Goal: Task Accomplishment & Management: Manage account settings

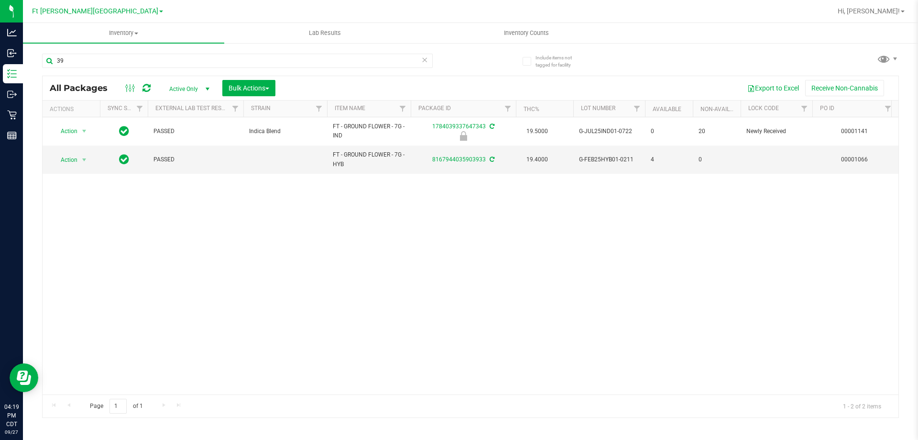
type input "3"
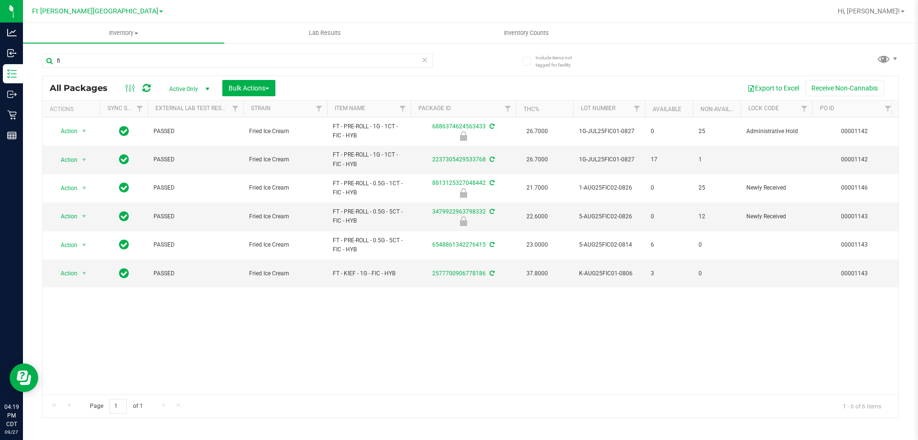
type input "f"
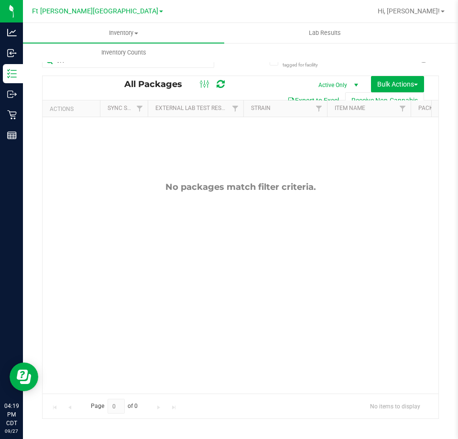
type input "t17"
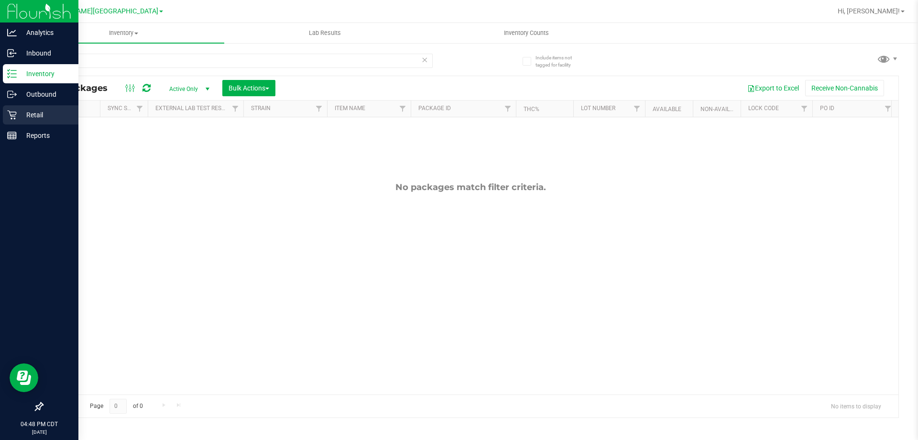
click at [41, 112] on p "Retail" at bounding box center [45, 114] width 57 height 11
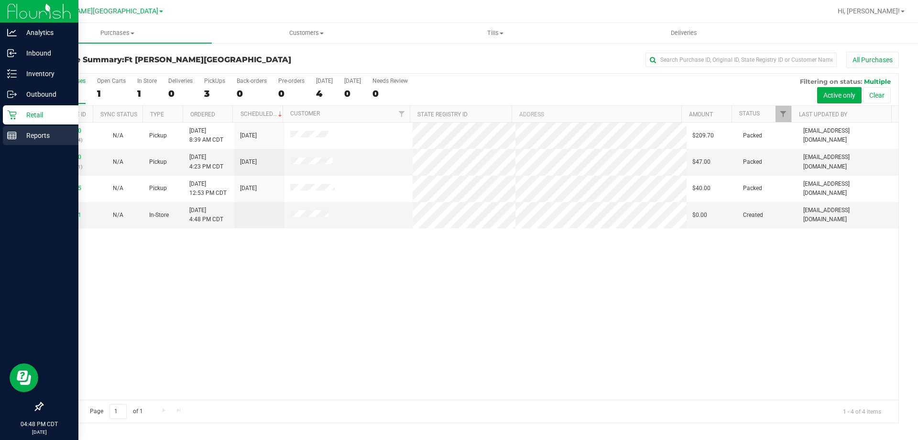
click at [40, 133] on p "Reports" at bounding box center [45, 135] width 57 height 11
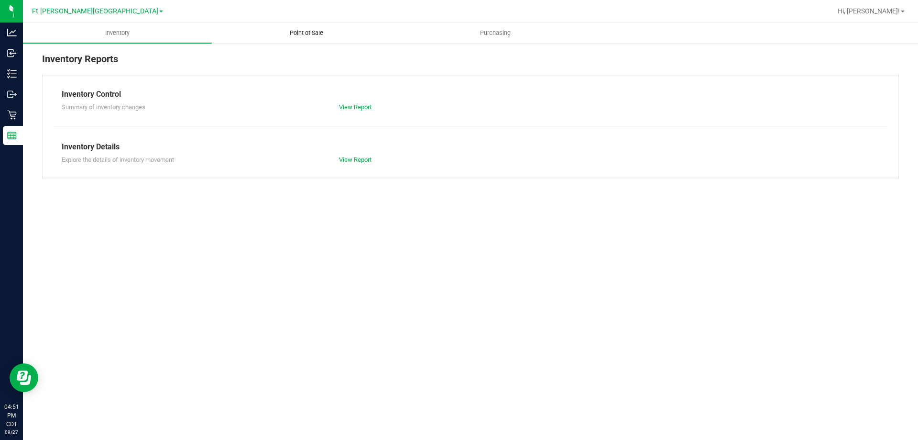
click at [302, 31] on span "Point of Sale" at bounding box center [306, 33] width 59 height 9
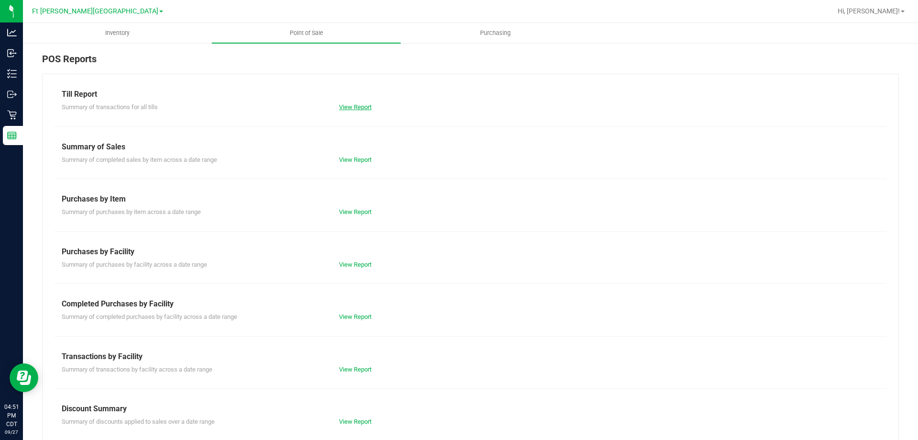
click at [365, 108] on link "View Report" at bounding box center [355, 106] width 33 height 7
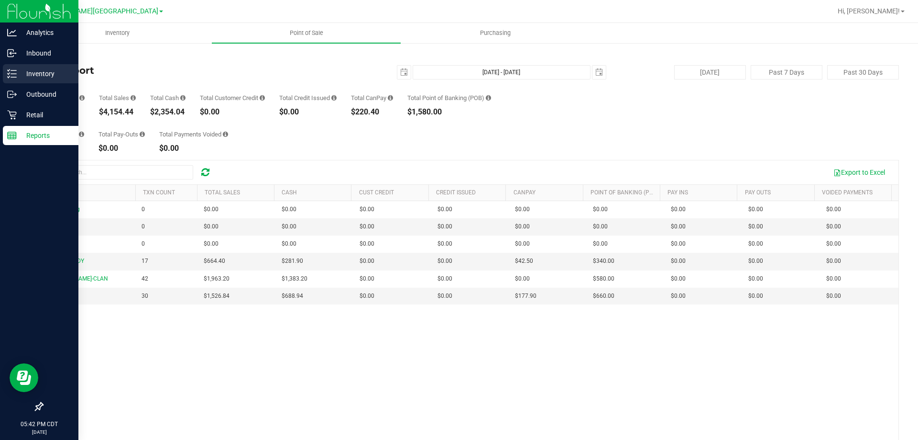
click at [31, 74] on p "Inventory" at bounding box center [45, 73] width 57 height 11
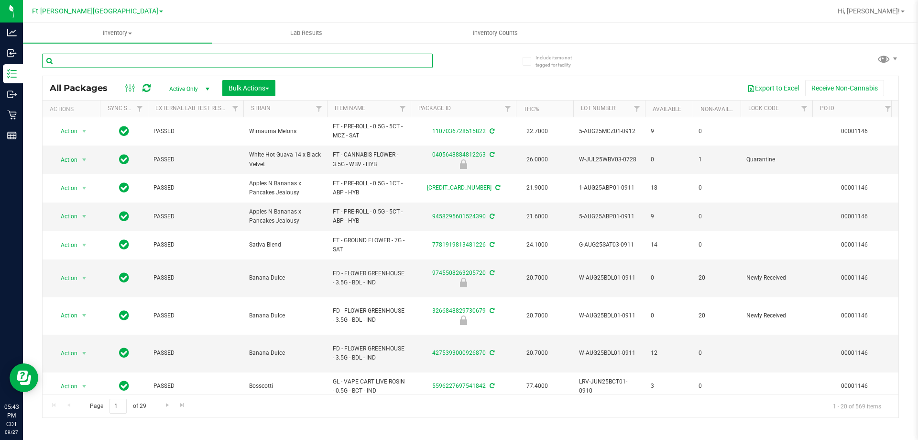
click at [102, 60] on input "text" at bounding box center [237, 61] width 391 height 14
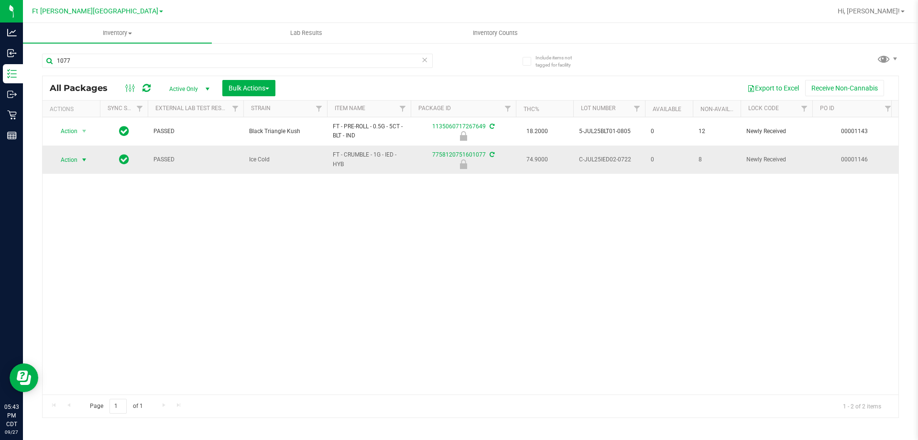
click at [73, 162] on span "Action" at bounding box center [65, 159] width 26 height 13
click at [71, 232] on li "Print package label" at bounding box center [83, 232] width 61 height 14
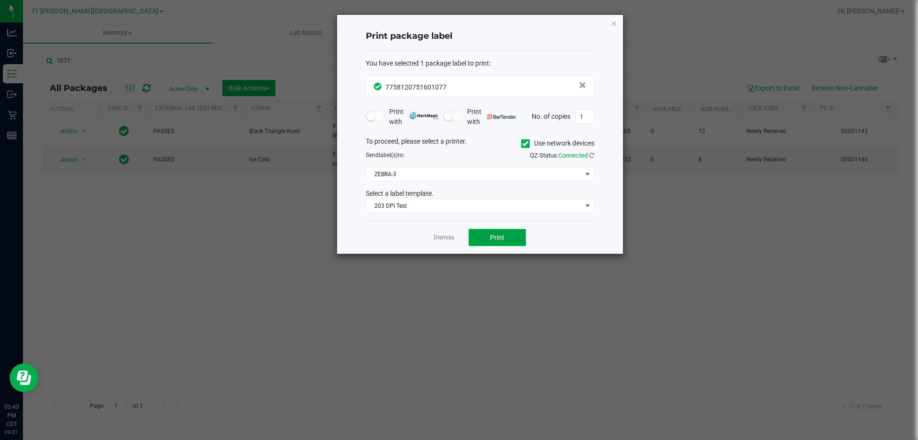
click at [504, 240] on span "Print" at bounding box center [497, 237] width 14 height 8
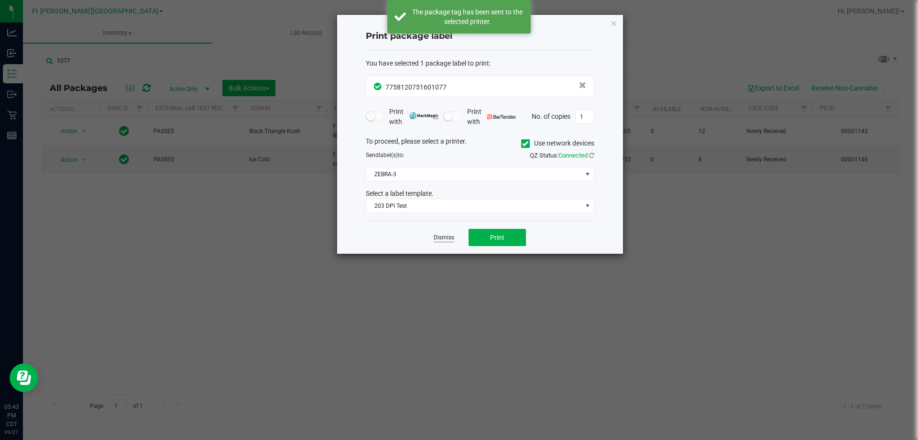
click at [443, 238] on link "Dismiss" at bounding box center [444, 237] width 21 height 8
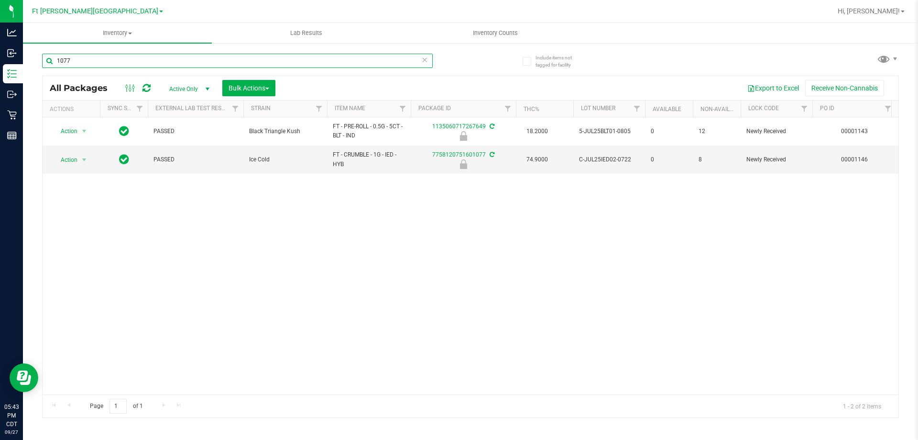
click at [86, 62] on input "1077" at bounding box center [237, 61] width 391 height 14
type input "1"
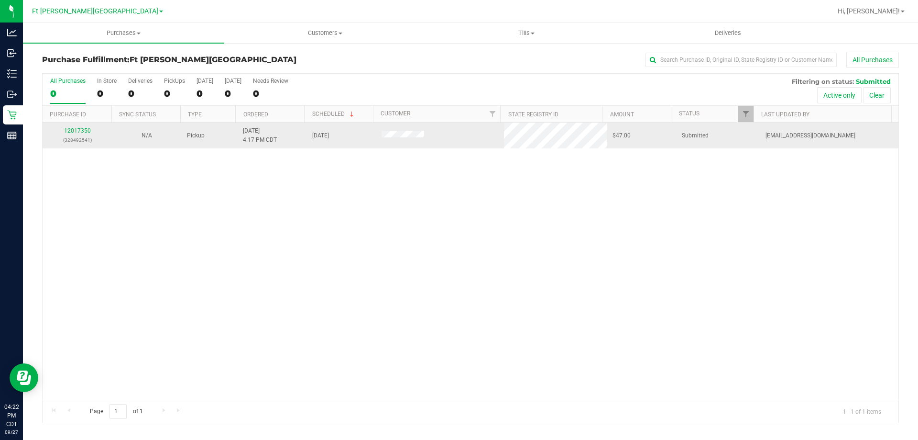
click at [67, 127] on div "12017350 (328492541)" at bounding box center [77, 135] width 58 height 18
click at [73, 131] on link "12017350" at bounding box center [77, 130] width 27 height 7
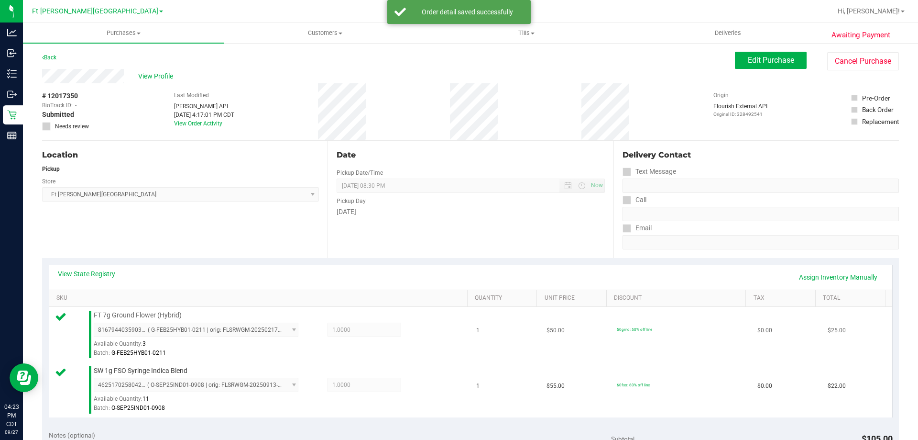
scroll to position [239, 0]
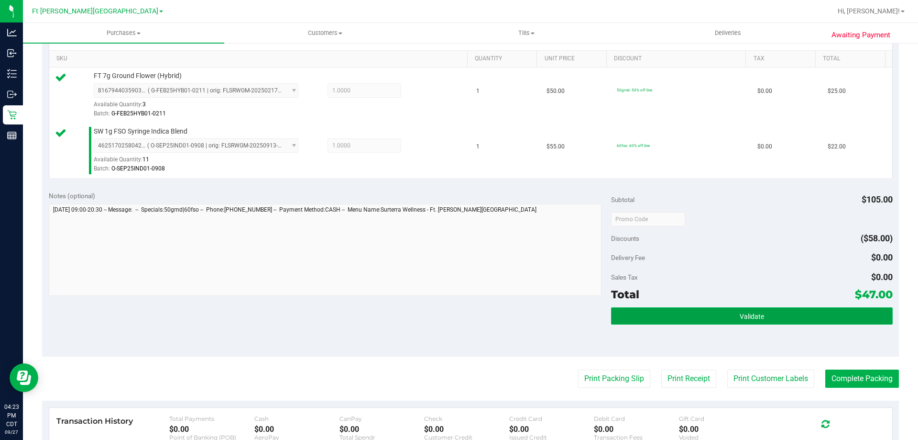
click at [755, 320] on span "Validate" at bounding box center [752, 316] width 24 height 8
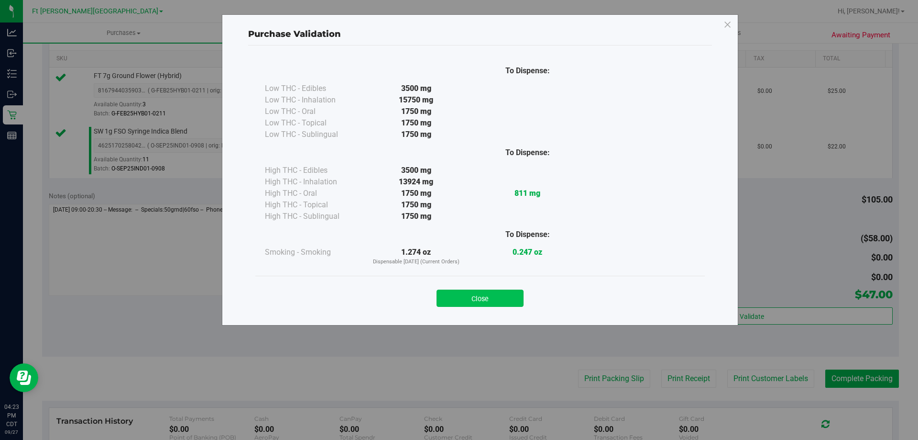
click at [521, 298] on button "Close" at bounding box center [480, 297] width 87 height 17
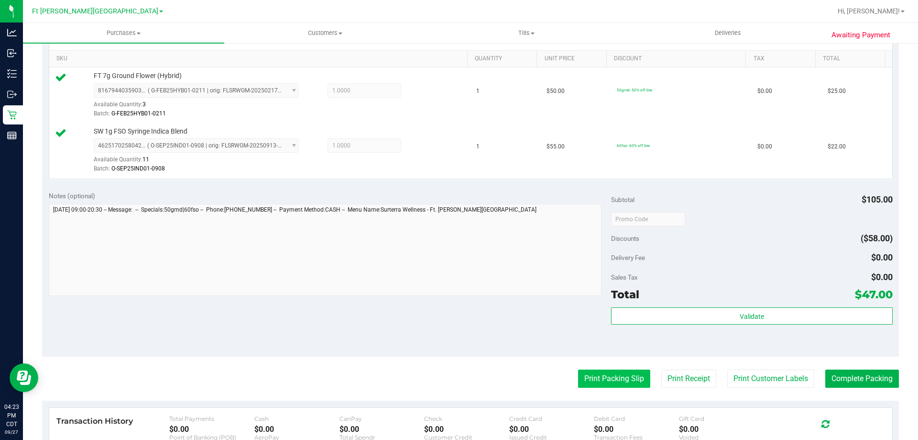
click at [623, 373] on button "Print Packing Slip" at bounding box center [614, 378] width 72 height 18
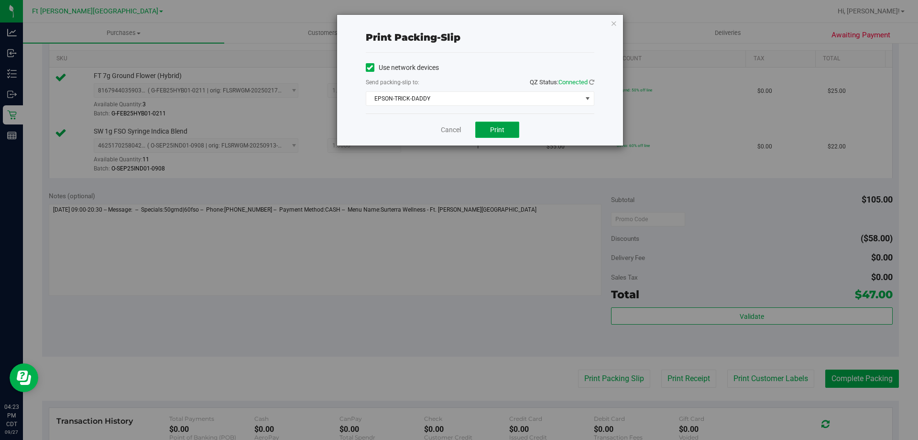
click at [488, 132] on button "Print" at bounding box center [497, 130] width 44 height 16
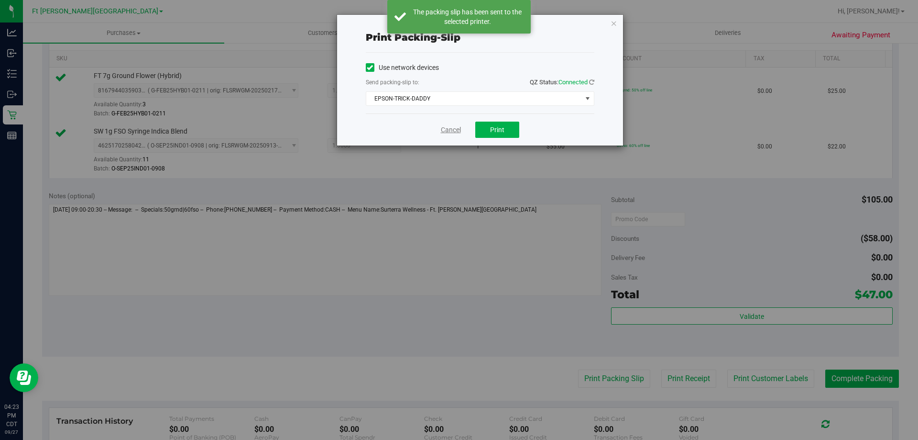
click at [448, 131] on link "Cancel" at bounding box center [451, 130] width 20 height 10
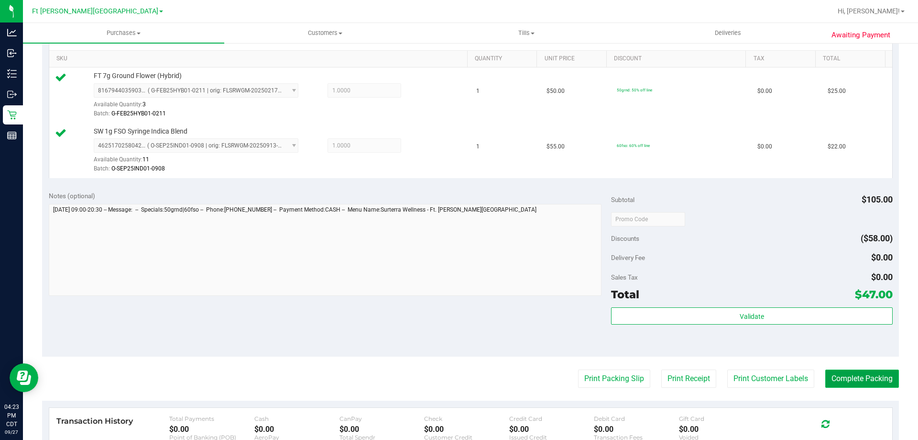
click at [866, 382] on button "Complete Packing" at bounding box center [863, 378] width 74 height 18
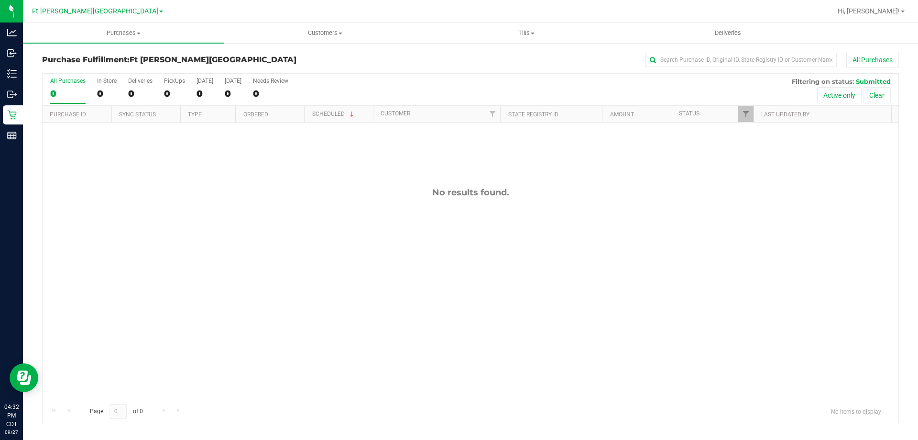
click at [675, 425] on div "Purchase Fulfillment: Ft Walton Beach WC All Purchases All Purchases 0 In Store…" at bounding box center [470, 237] width 895 height 390
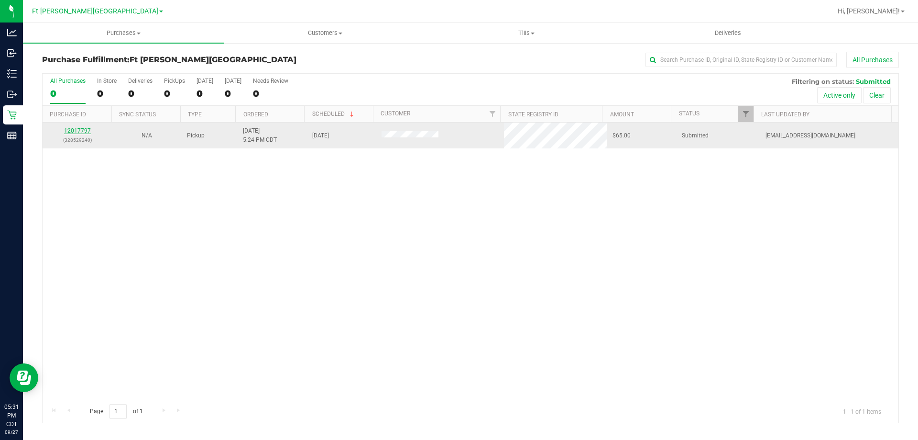
click at [80, 132] on link "12017797" at bounding box center [77, 130] width 27 height 7
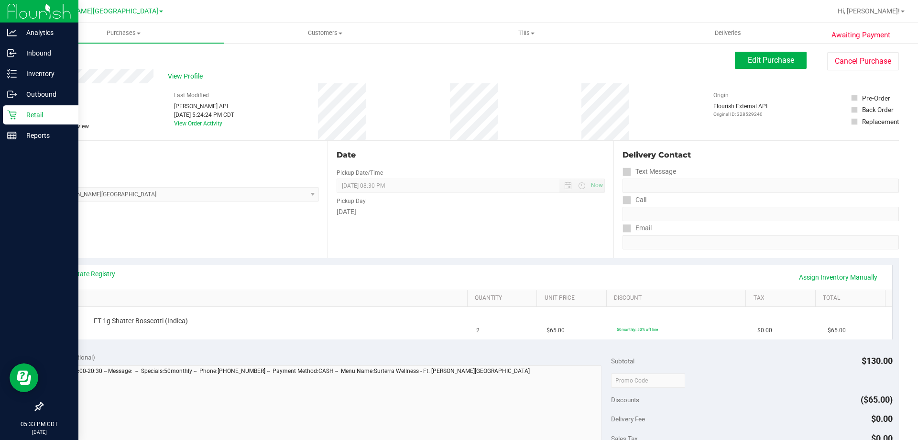
drag, startPoint x: 80, startPoint y: 132, endPoint x: 0, endPoint y: 399, distance: 279.2
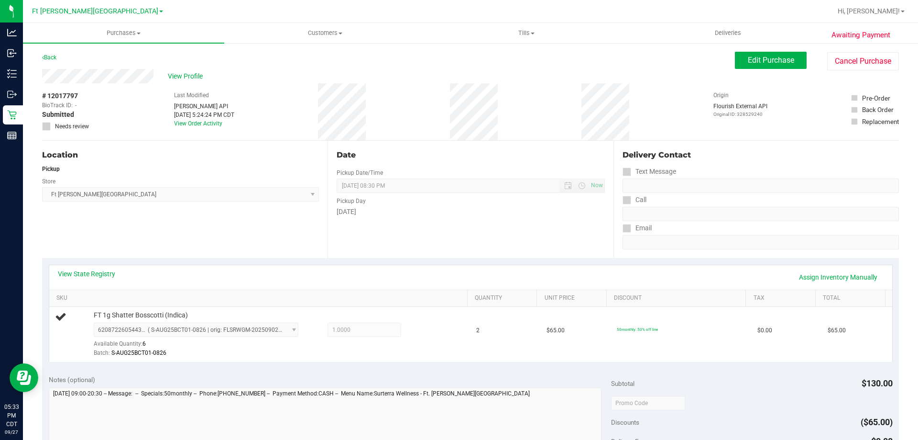
click at [498, 220] on div "Date Pickup Date/Time [DATE] Now [DATE] 08:30 PM Now Pickup Day [DATE]" at bounding box center [471, 199] width 286 height 117
drag, startPoint x: 497, startPoint y: 220, endPoint x: 415, endPoint y: 284, distance: 104.3
drag, startPoint x: 415, startPoint y: 284, endPoint x: 247, endPoint y: 225, distance: 177.8
click at [246, 225] on div "Location Pickup Store [GEOGRAPHIC_DATA][PERSON_NAME] WC Select Store [PERSON_NA…" at bounding box center [185, 199] width 286 height 117
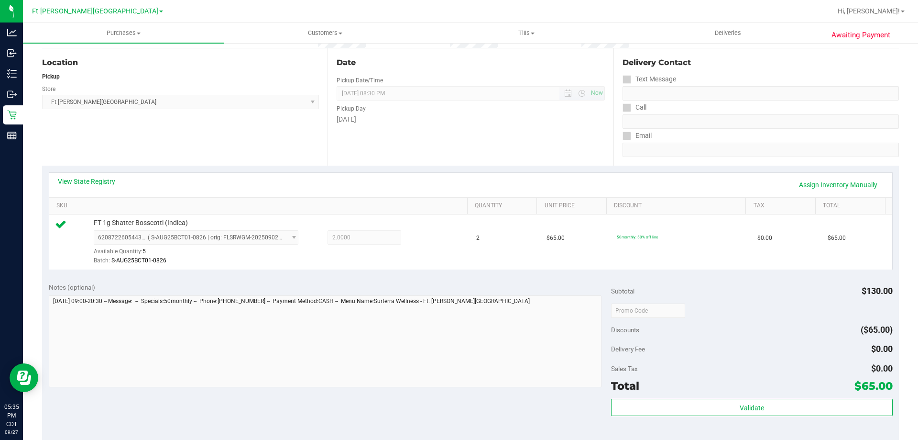
scroll to position [239, 0]
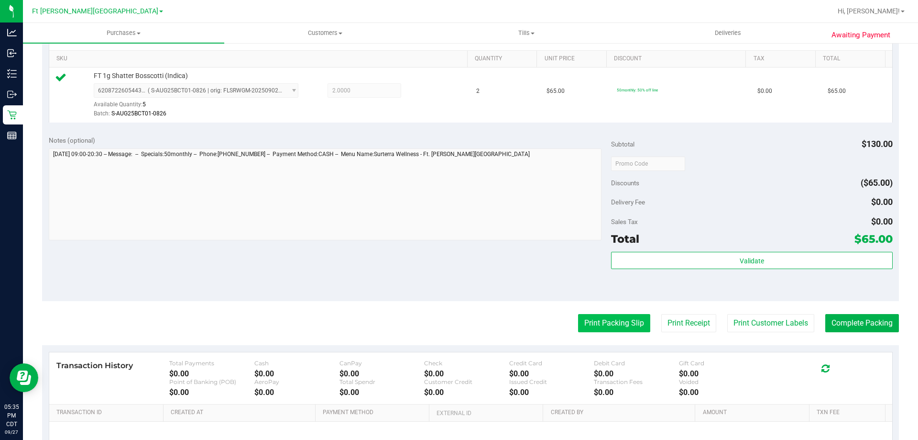
click at [627, 331] on button "Print Packing Slip" at bounding box center [614, 323] width 72 height 18
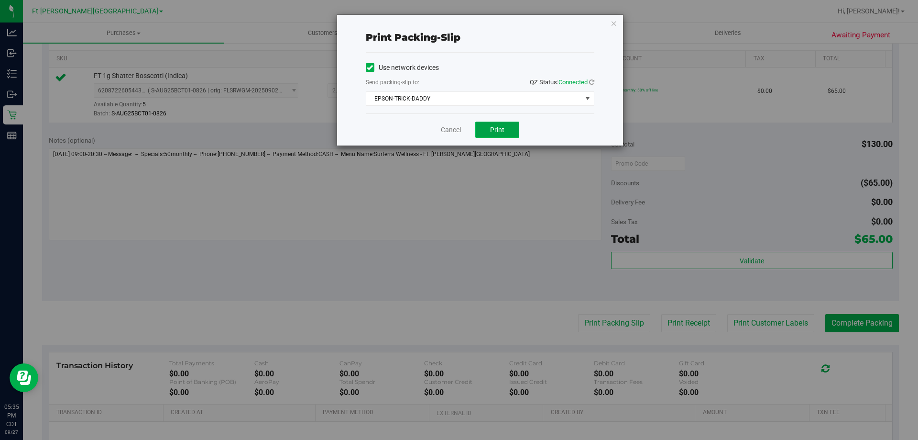
click at [498, 131] on span "Print" at bounding box center [497, 130] width 14 height 8
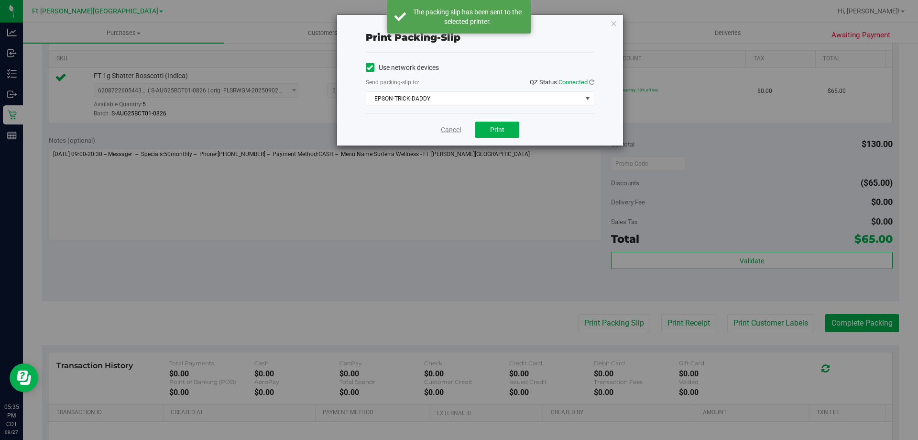
click at [452, 131] on link "Cancel" at bounding box center [451, 130] width 20 height 10
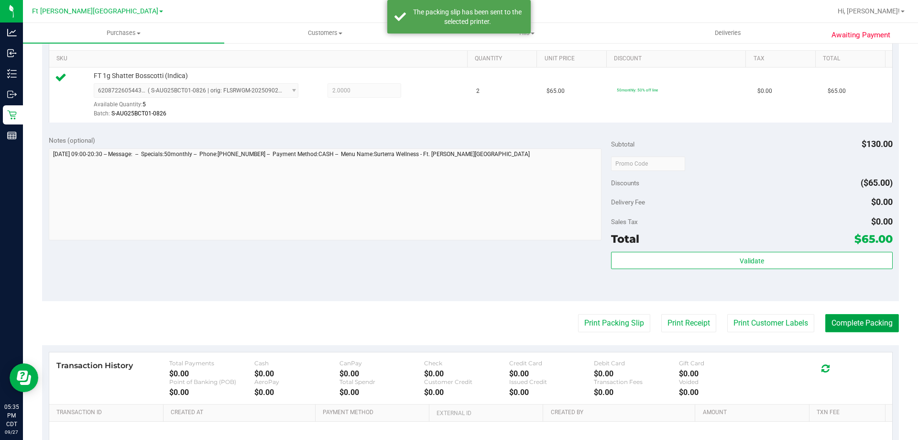
click at [840, 321] on button "Complete Packing" at bounding box center [863, 323] width 74 height 18
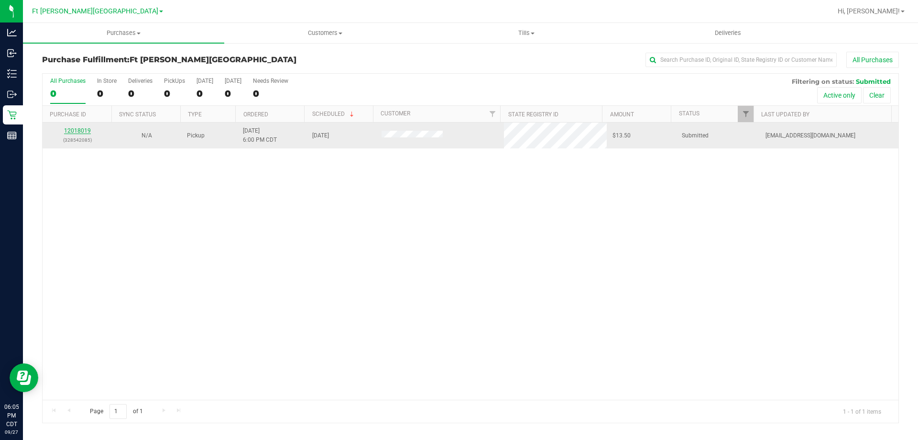
click at [86, 127] on link "12018019" at bounding box center [77, 130] width 27 height 7
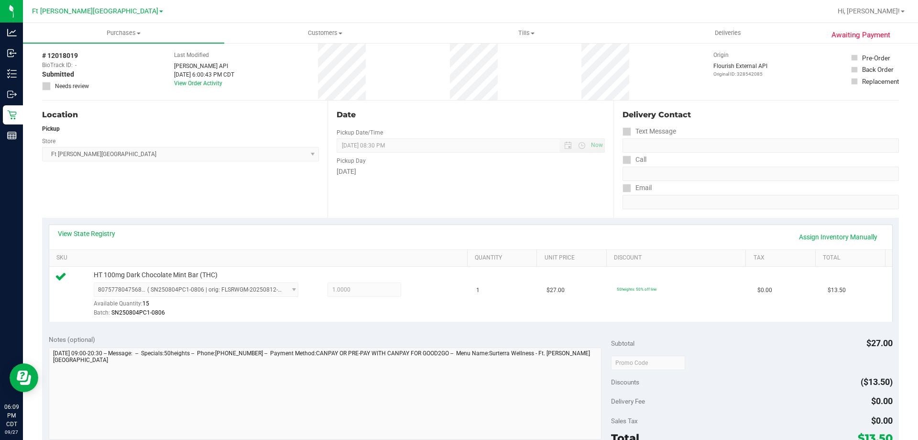
scroll to position [144, 0]
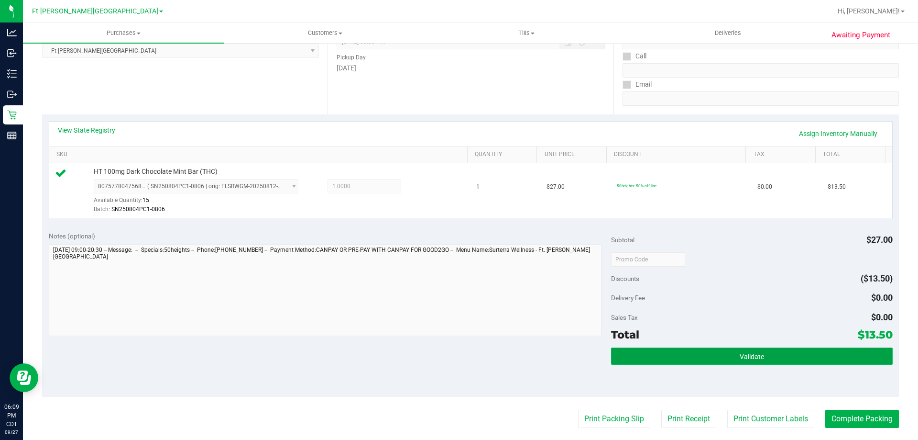
click at [773, 355] on button "Validate" at bounding box center [751, 355] width 281 height 17
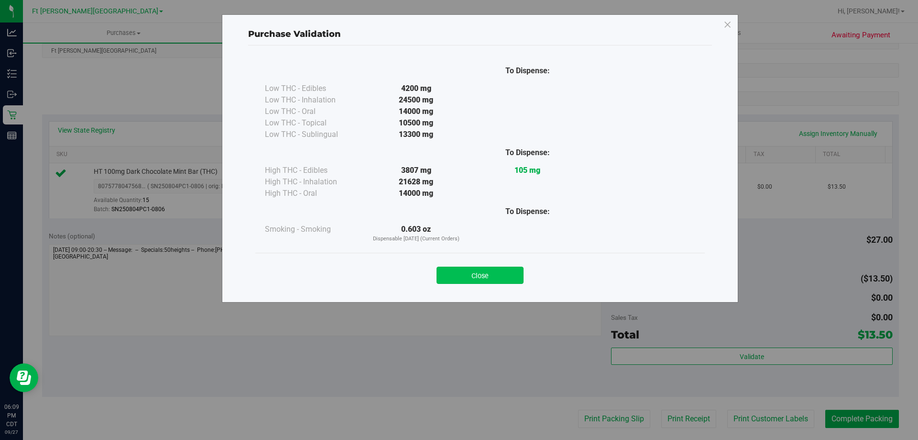
click at [502, 276] on button "Close" at bounding box center [480, 274] width 87 height 17
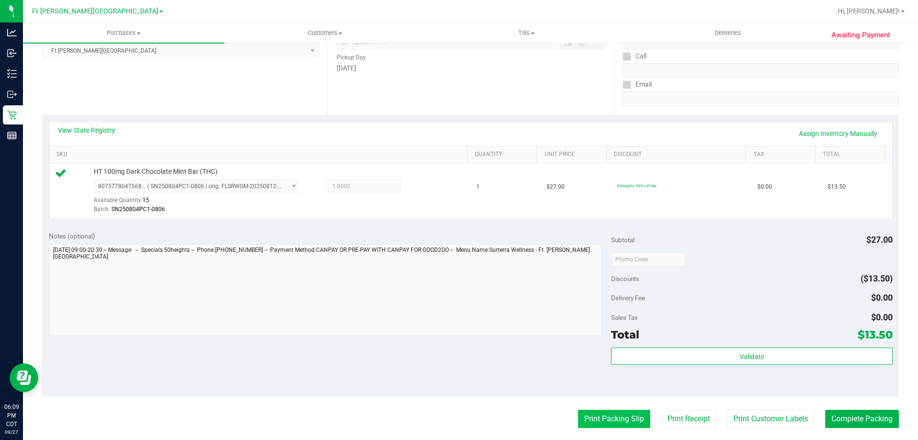
click at [623, 418] on button "Print Packing Slip" at bounding box center [614, 418] width 72 height 18
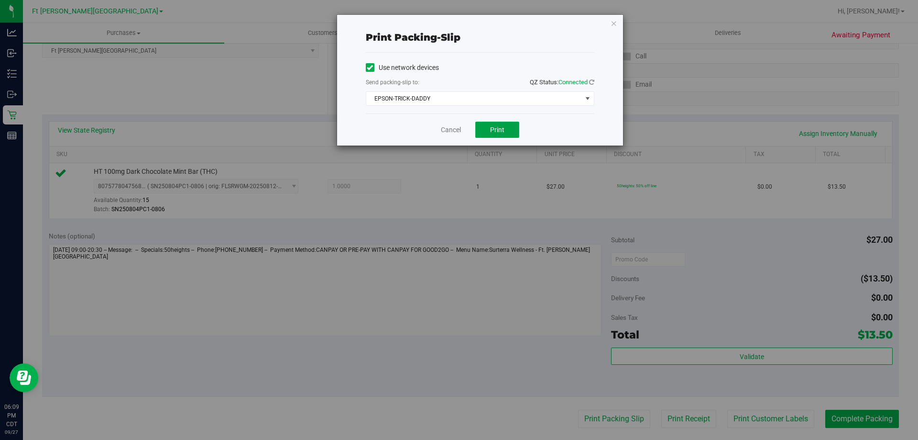
click at [508, 133] on button "Print" at bounding box center [497, 130] width 44 height 16
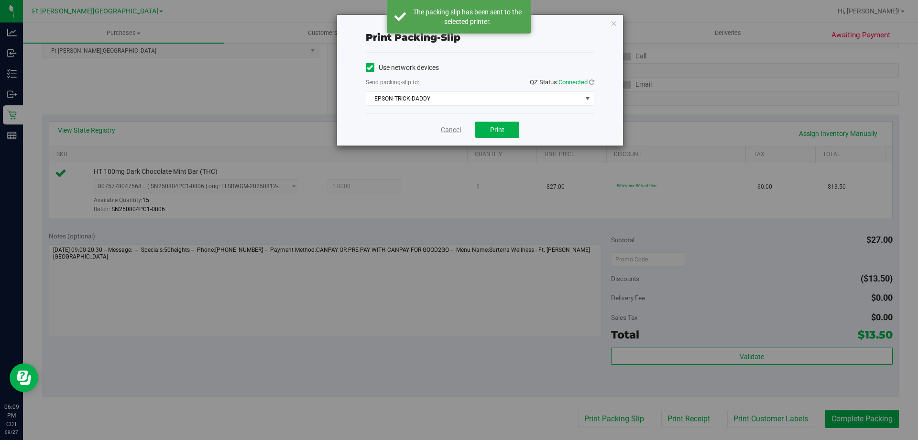
click at [452, 132] on link "Cancel" at bounding box center [451, 130] width 20 height 10
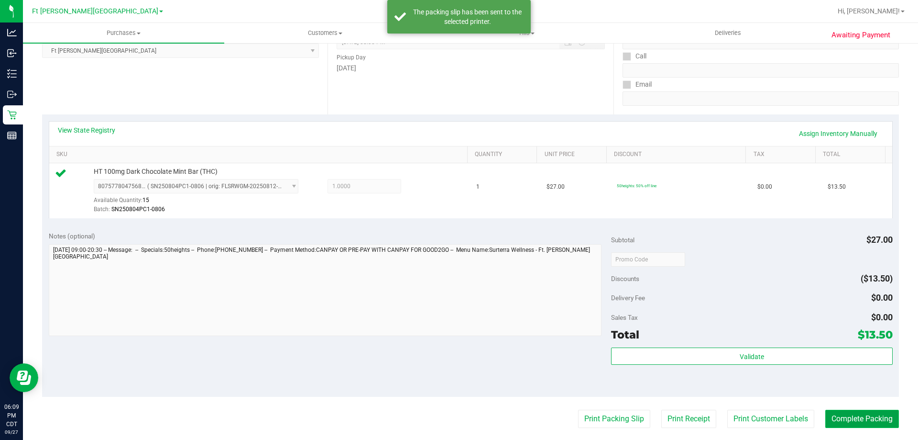
click at [861, 423] on button "Complete Packing" at bounding box center [863, 418] width 74 height 18
